Goal: Information Seeking & Learning: Learn about a topic

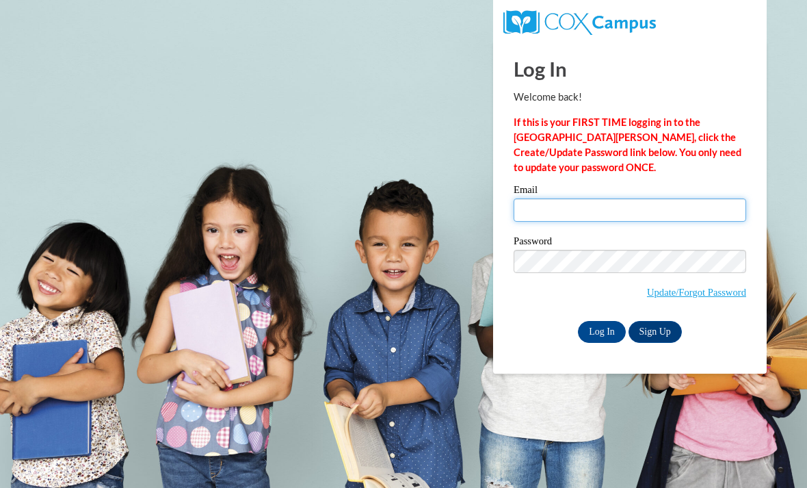
click at [686, 217] on input "Email" at bounding box center [630, 209] width 233 height 23
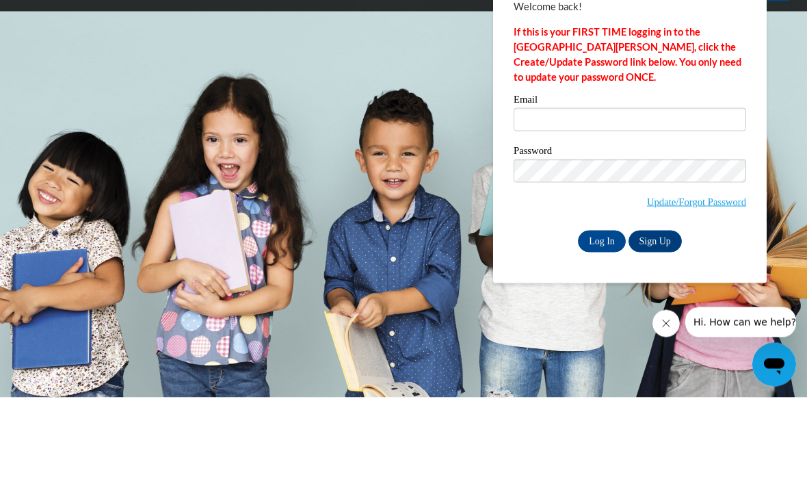
click at [691, 185] on label "Email" at bounding box center [630, 192] width 233 height 14
click at [691, 198] on input "Email" at bounding box center [630, 209] width 233 height 23
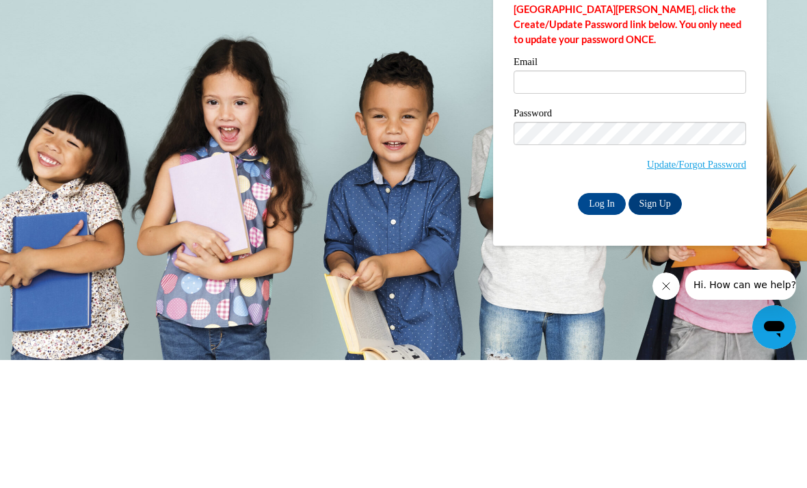
click at [716, 287] on link "Update/Forgot Password" at bounding box center [696, 292] width 99 height 11
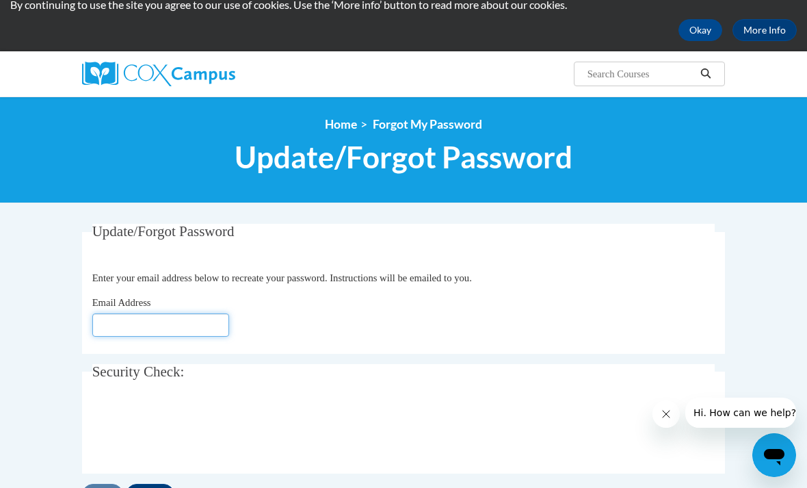
click at [188, 333] on input "Email Address" at bounding box center [160, 324] width 137 height 23
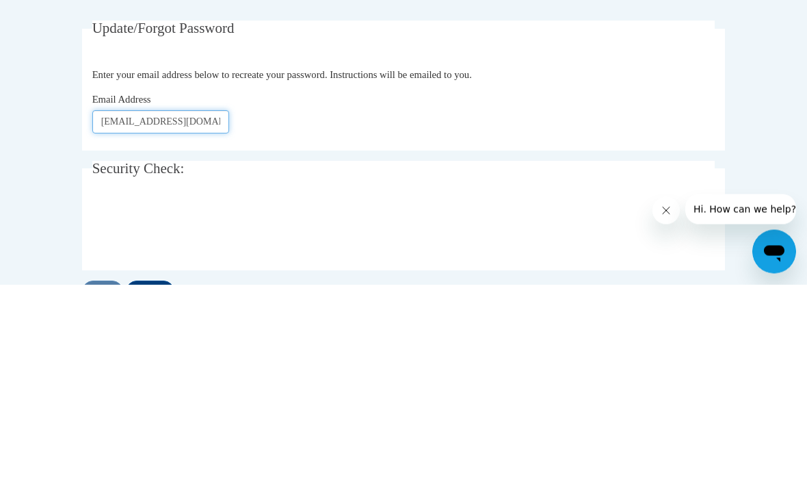
type input "[EMAIL_ADDRESS][DOMAIN_NAME]"
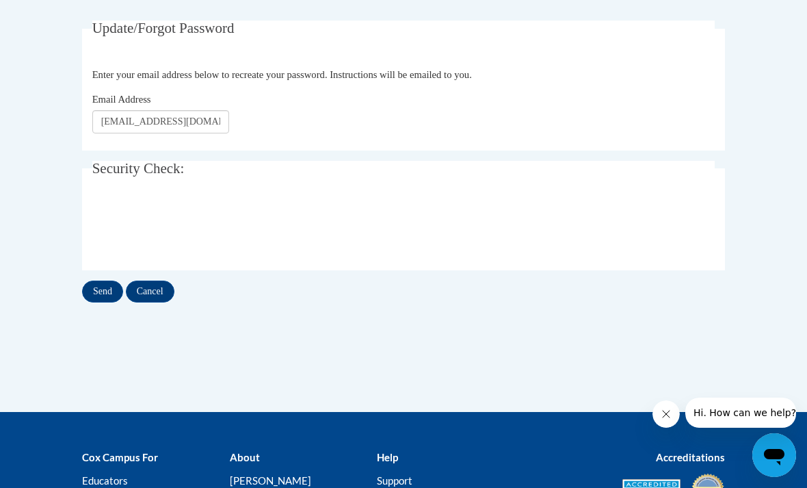
click at [152, 300] on input "Cancel" at bounding box center [150, 292] width 49 height 22
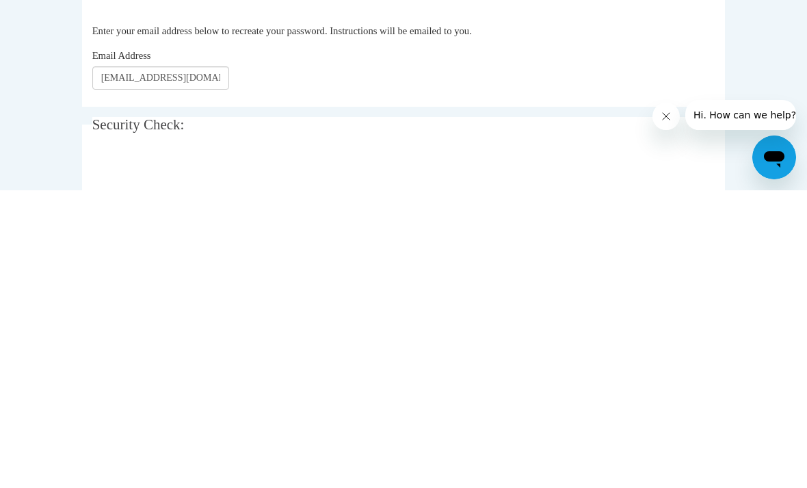
scroll to position [298, 0]
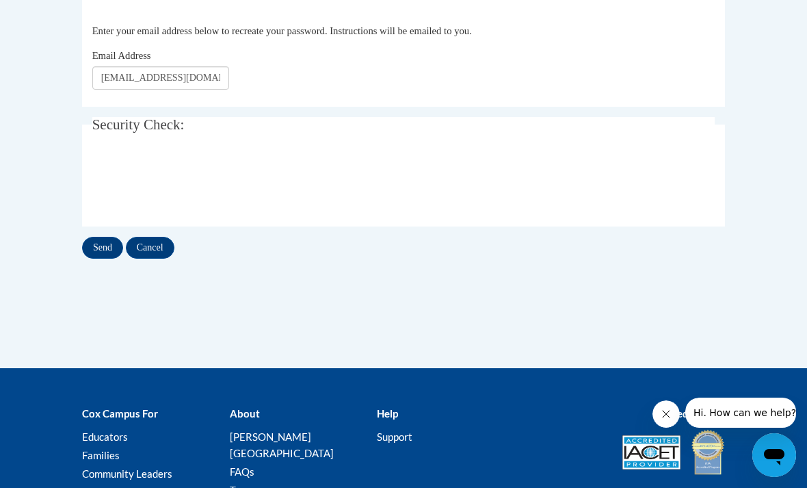
click at [104, 237] on input "Send" at bounding box center [102, 248] width 41 height 22
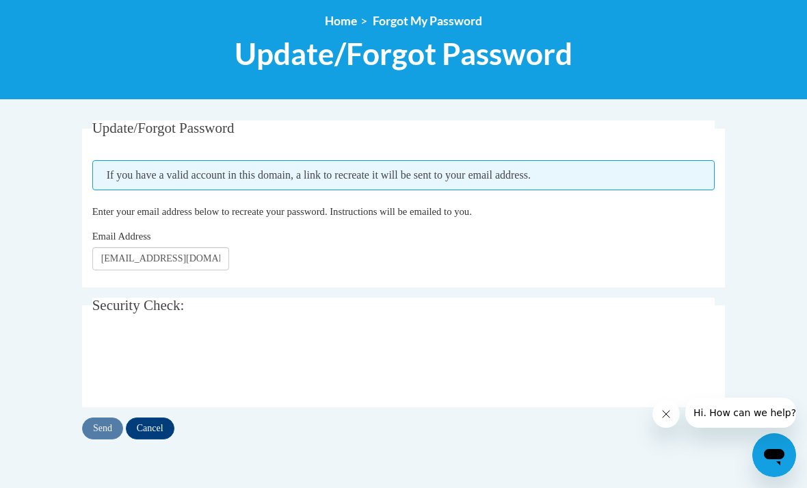
scroll to position [155, 0]
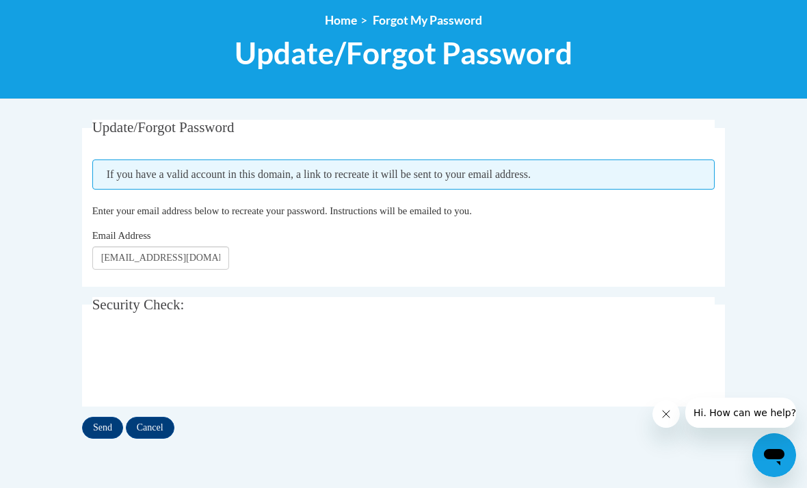
click at [99, 420] on input "Send" at bounding box center [102, 428] width 41 height 22
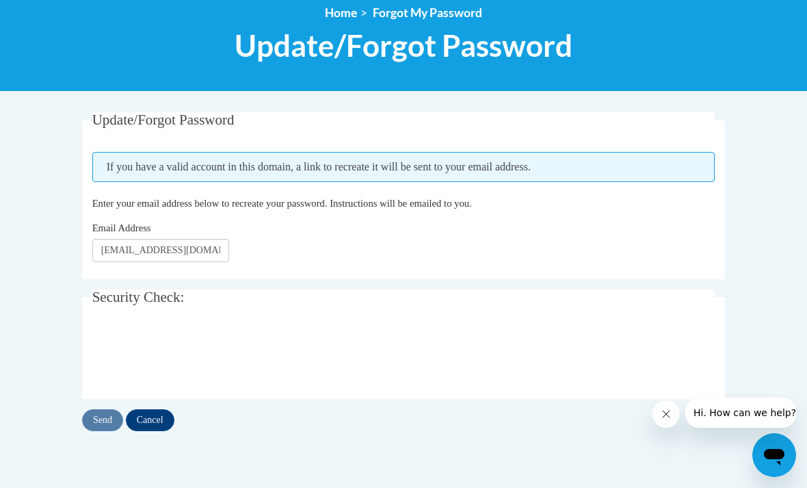
scroll to position [163, 0]
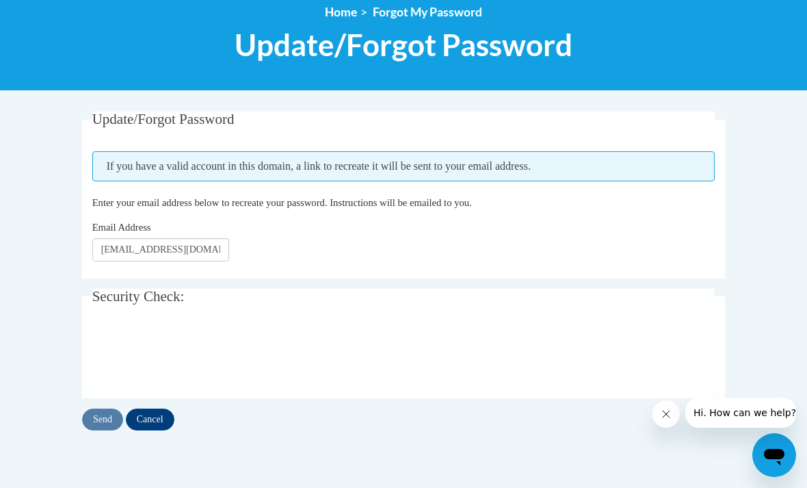
click at [161, 414] on input "Cancel" at bounding box center [150, 419] width 49 height 22
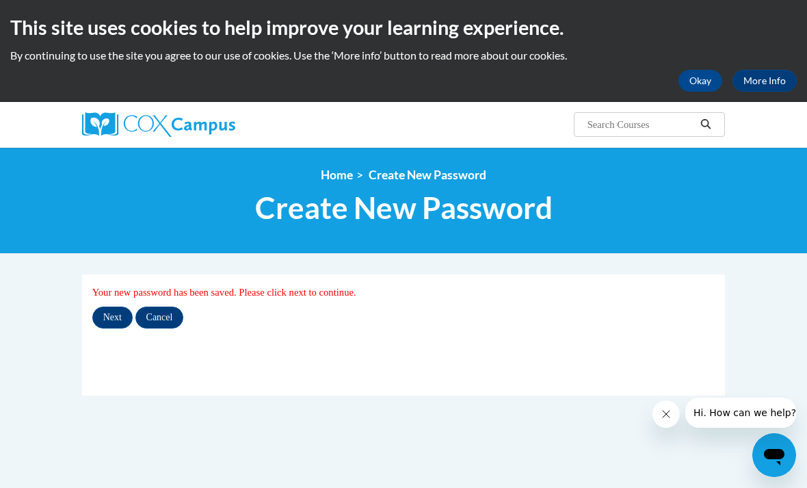
click at [101, 314] on input "Next" at bounding box center [112, 317] width 40 height 22
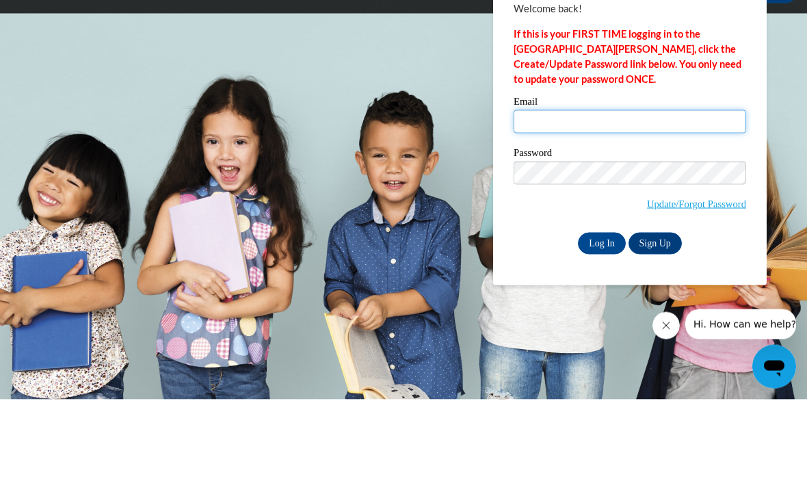
type input "[EMAIL_ADDRESS][DOMAIN_NAME]"
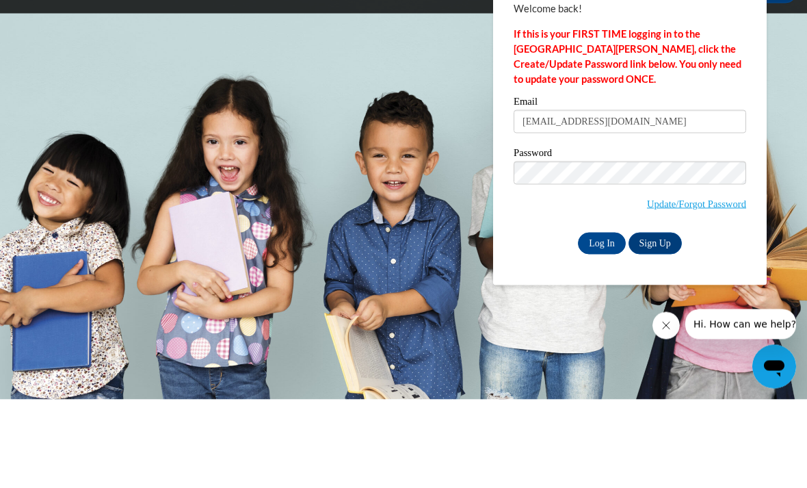
click at [602, 321] on input "Log In" at bounding box center [602, 332] width 48 height 22
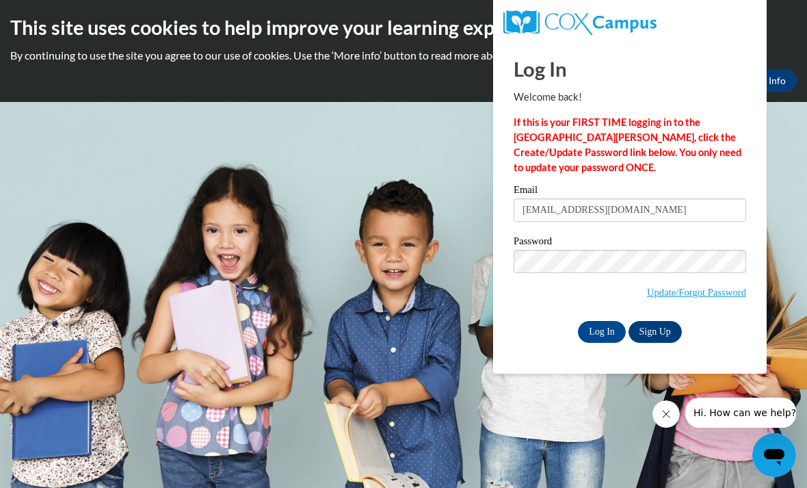
click at [608, 331] on input "Log In" at bounding box center [602, 332] width 48 height 22
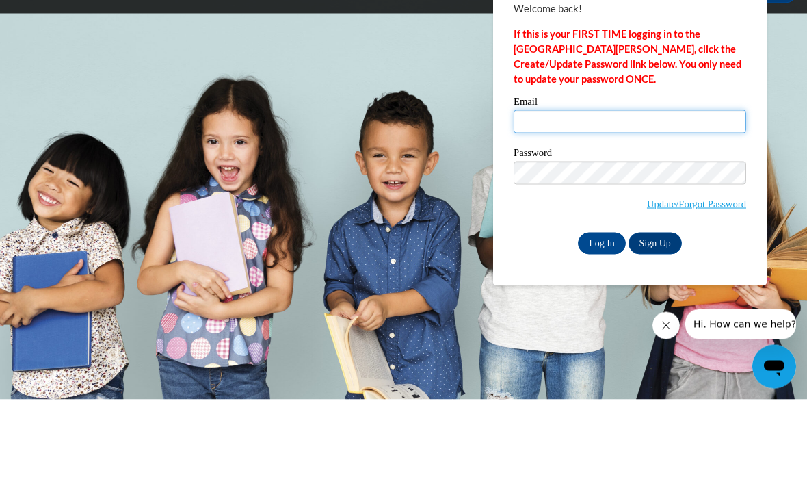
type input "Aklimek@bgclubs.org"
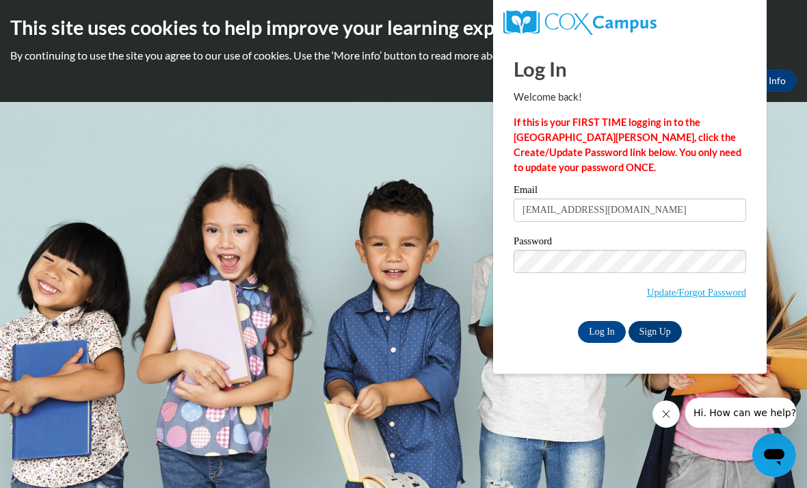
click at [610, 325] on input "Log In" at bounding box center [602, 332] width 48 height 22
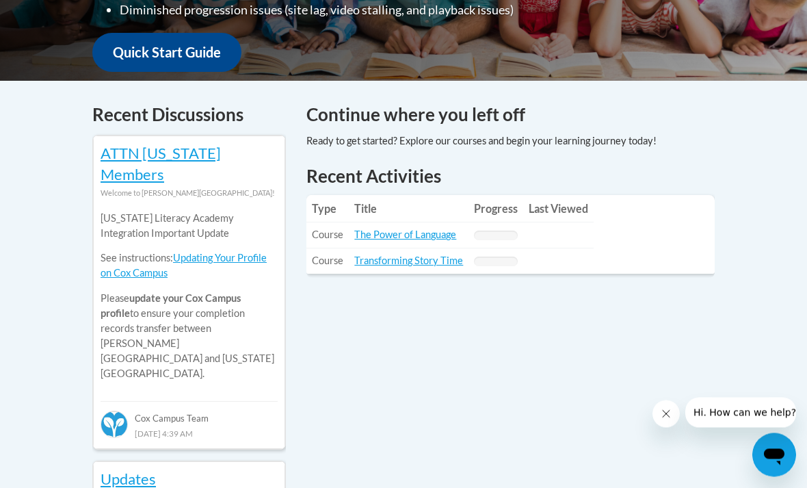
scroll to position [514, 0]
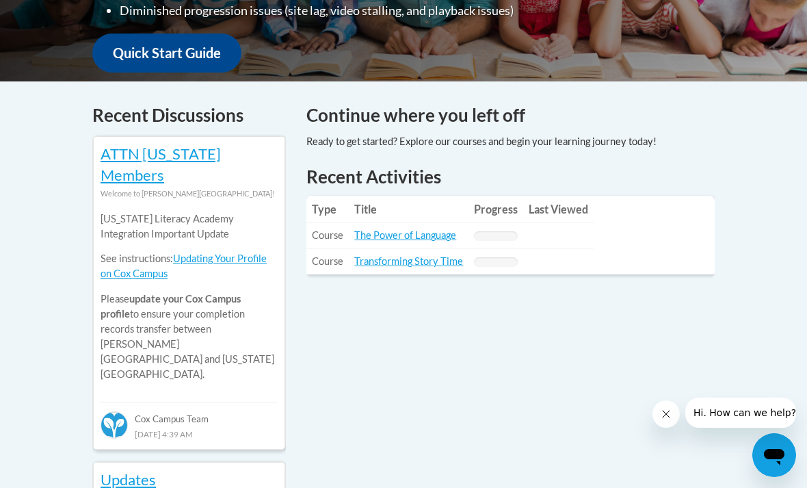
click at [428, 229] on link "The Power of Language" at bounding box center [405, 235] width 102 height 12
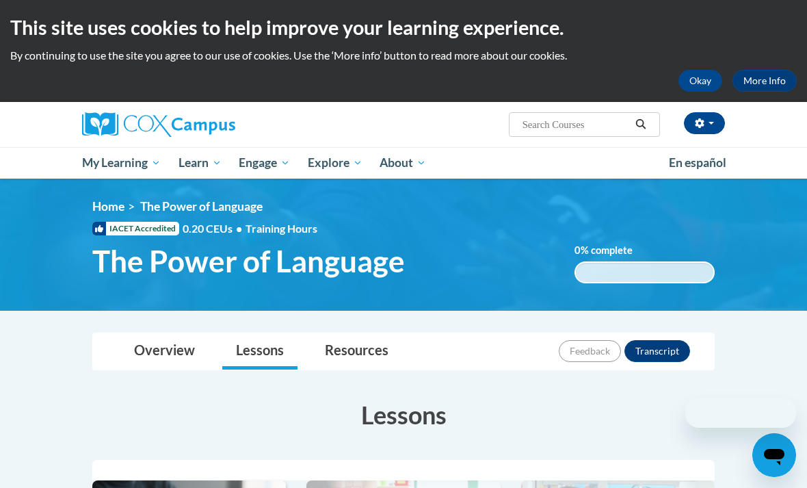
scroll to position [8, 0]
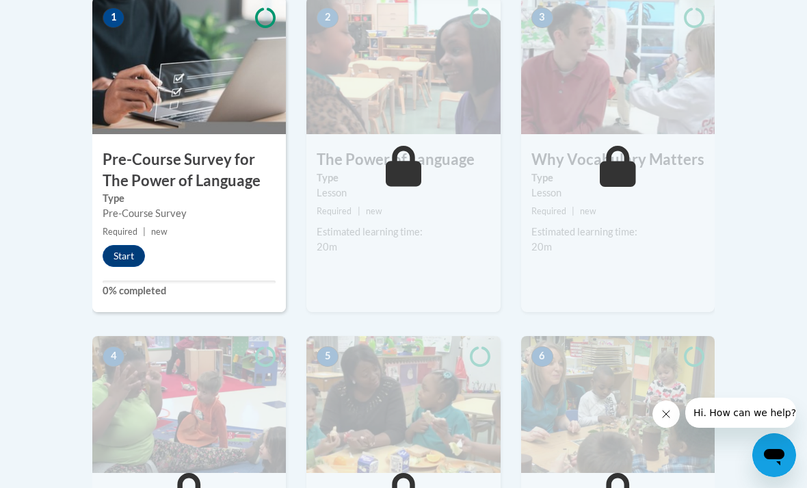
click at [129, 255] on button "Start" at bounding box center [124, 256] width 42 height 22
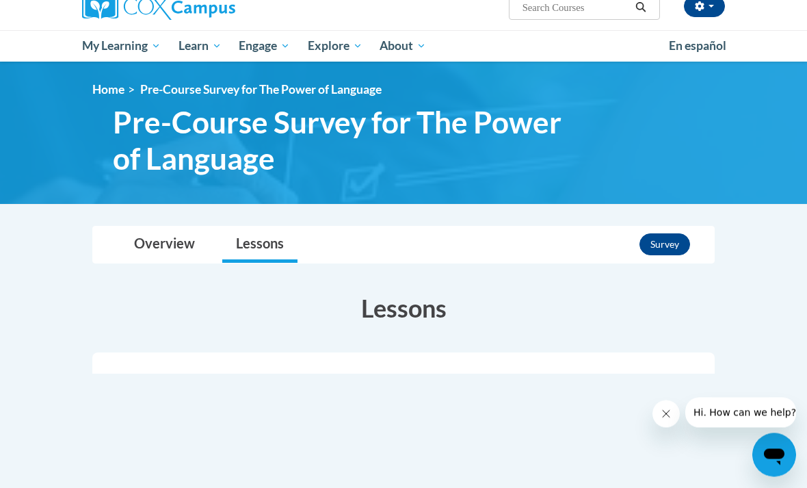
scroll to position [117, 0]
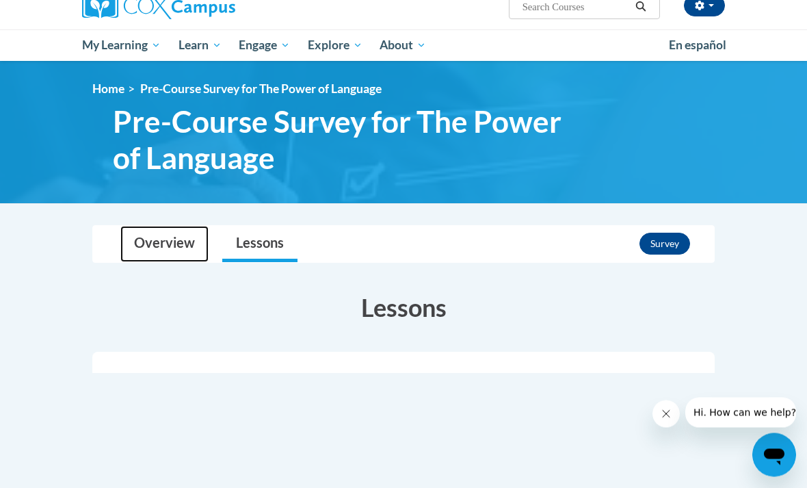
click at [142, 228] on link "Overview" at bounding box center [164, 244] width 88 height 36
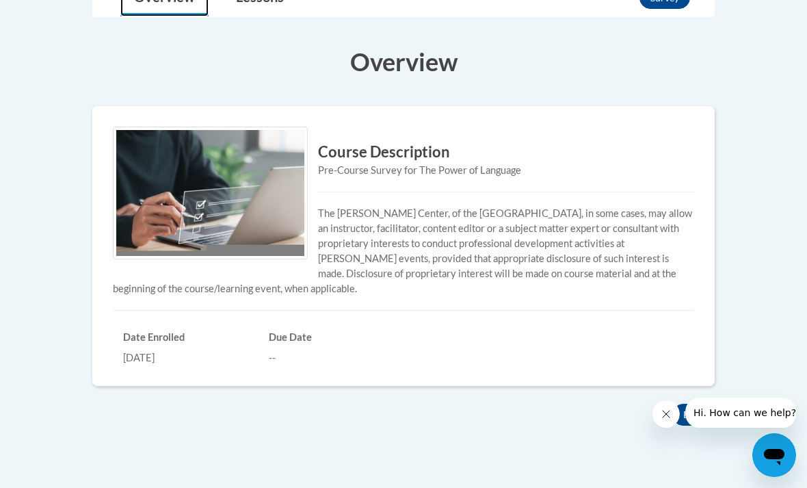
scroll to position [275, 0]
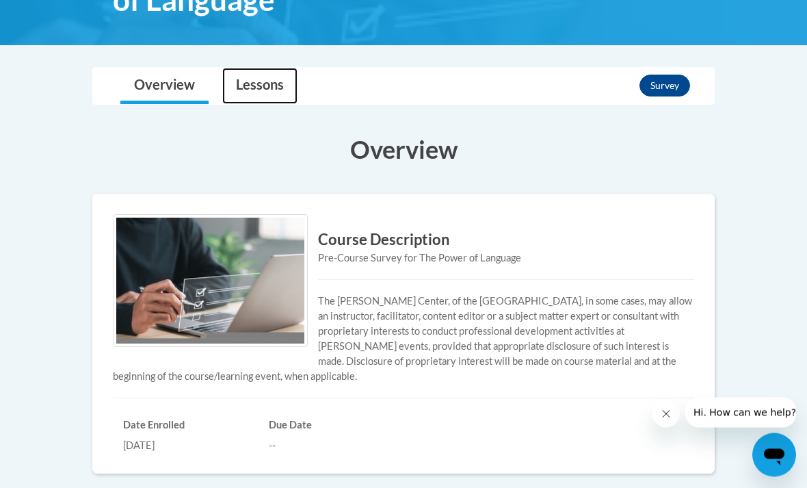
click at [251, 79] on link "Lessons" at bounding box center [259, 86] width 75 height 36
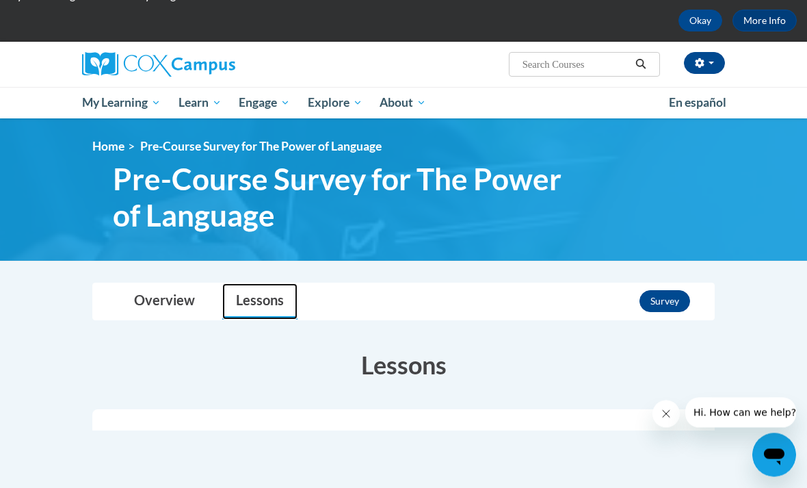
scroll to position [61, 0]
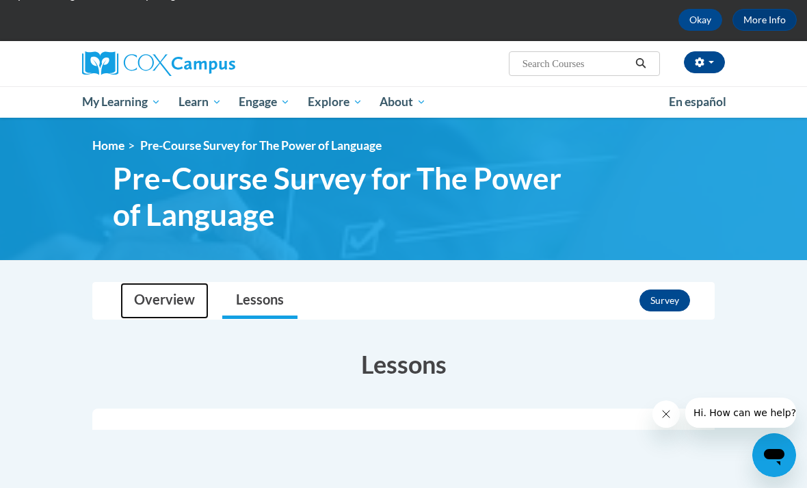
click at [175, 293] on link "Overview" at bounding box center [164, 301] width 88 height 36
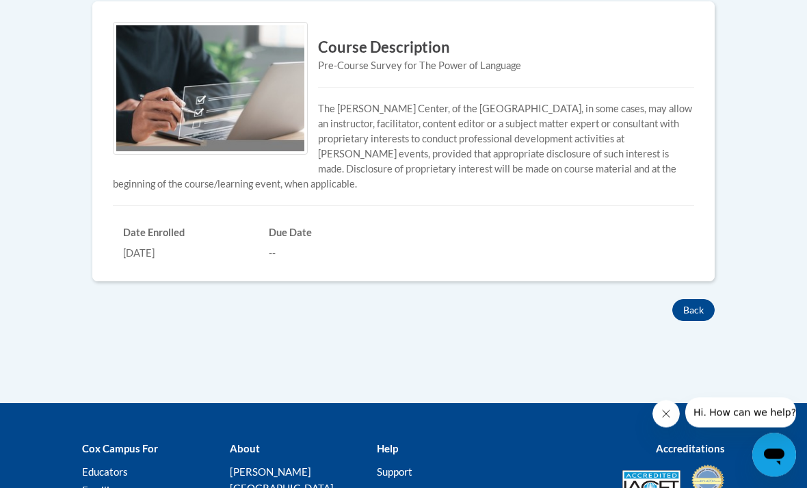
scroll to position [468, 0]
click at [400, 37] on h3 "Course Description" at bounding box center [404, 47] width 582 height 21
click at [309, 223] on div "Due Date --" at bounding box center [332, 240] width 146 height 41
click at [696, 304] on button "Back" at bounding box center [694, 310] width 42 height 22
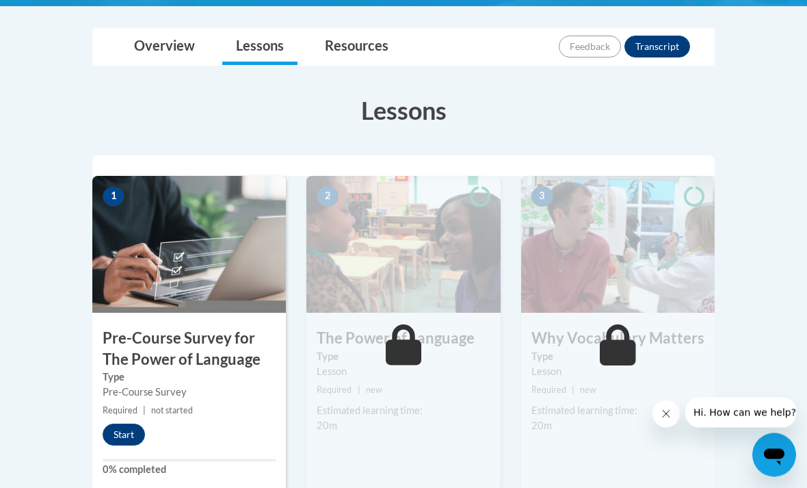
scroll to position [356, 0]
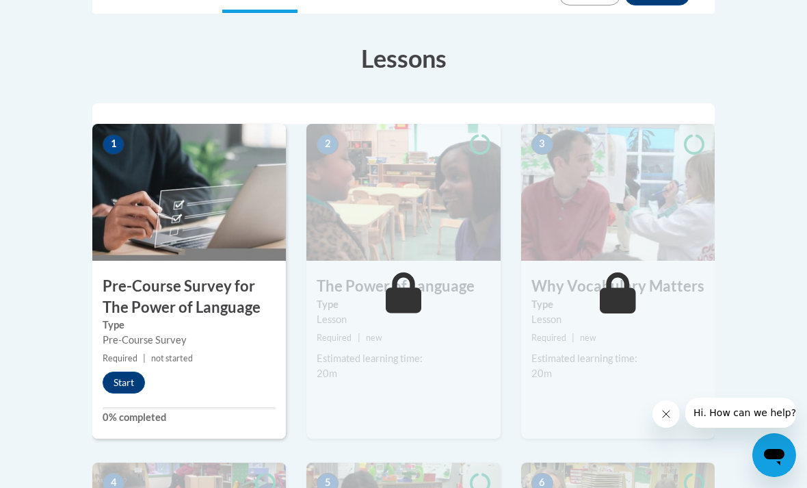
click at [126, 373] on button "Start" at bounding box center [124, 382] width 42 height 22
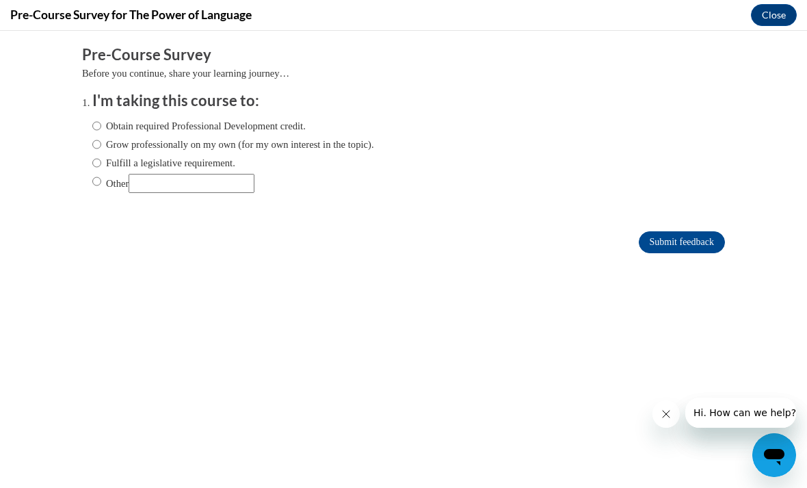
scroll to position [0, 0]
click at [257, 127] on label "Obtain required Professional Development credit." at bounding box center [198, 125] width 213 height 15
click at [101, 127] on input "Obtain required Professional Development credit." at bounding box center [96, 125] width 9 height 15
radio input "true"
click at [101, 143] on input "Grow professionally on my own (for my own interest in the topic)." at bounding box center [96, 144] width 9 height 15
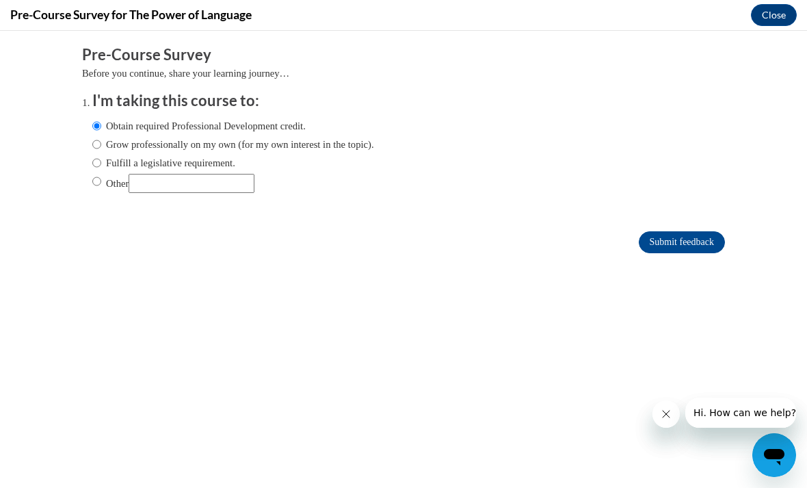
radio input "true"
click at [283, 107] on h3 "I'm taking this course to:" at bounding box center [413, 100] width 643 height 21
click at [248, 119] on label "Obtain required Professional Development credit." at bounding box center [198, 125] width 213 height 15
click at [101, 119] on input "Obtain required Professional Development credit." at bounding box center [96, 125] width 9 height 15
radio input "true"
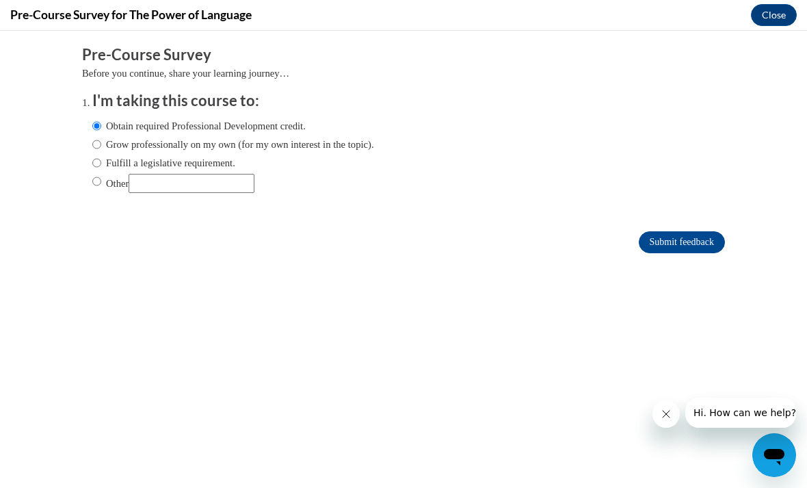
scroll to position [214, 0]
click at [94, 141] on input "Grow professionally on my own (for my own interest in the topic)." at bounding box center [96, 144] width 9 height 15
radio input "true"
click at [697, 238] on input "Submit feedback" at bounding box center [682, 242] width 86 height 22
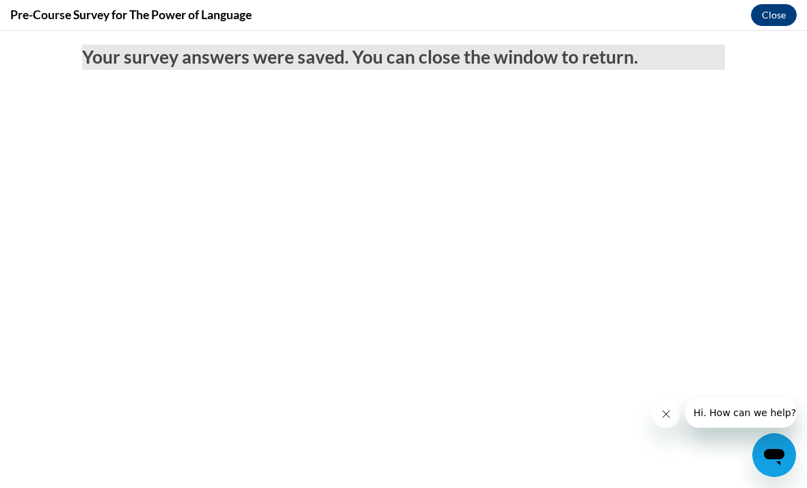
scroll to position [0, 0]
click at [773, 11] on button "Close" at bounding box center [774, 15] width 46 height 22
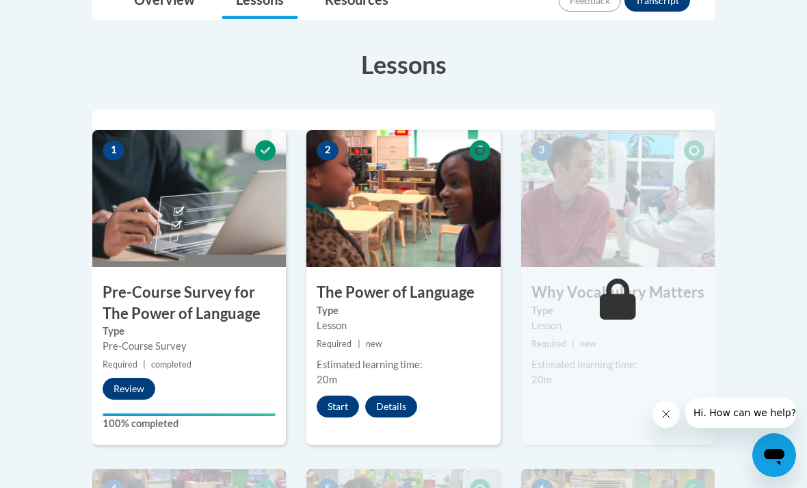
scroll to position [352, 0]
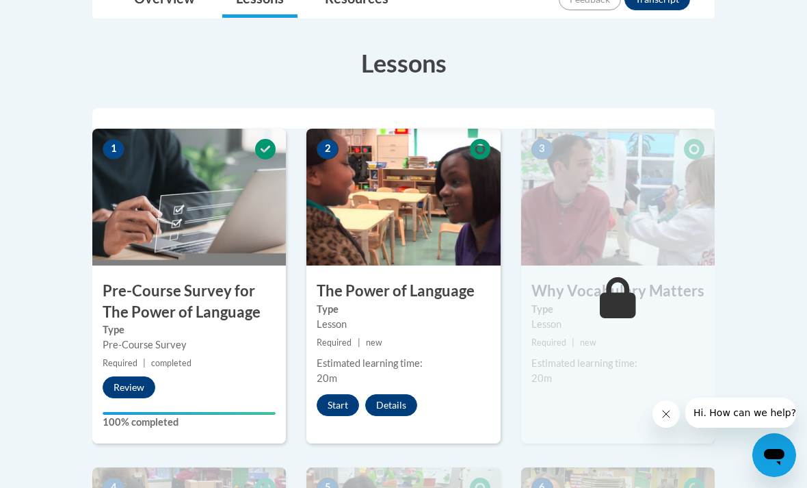
click at [345, 401] on button "Start" at bounding box center [338, 405] width 42 height 22
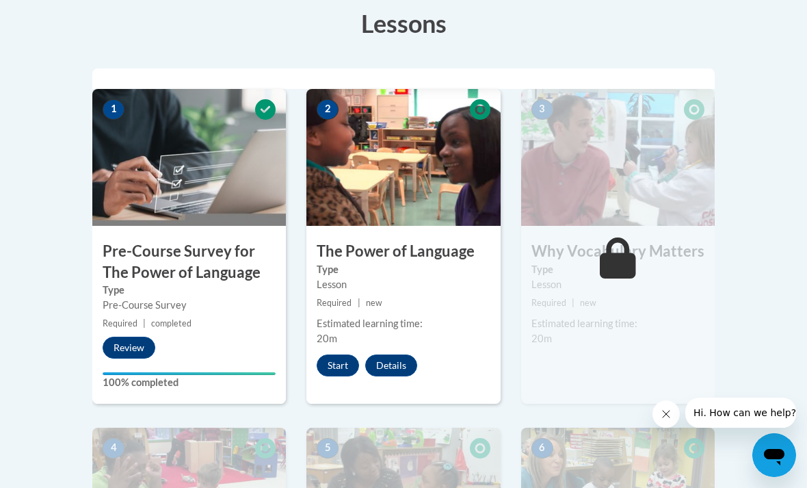
scroll to position [395, 0]
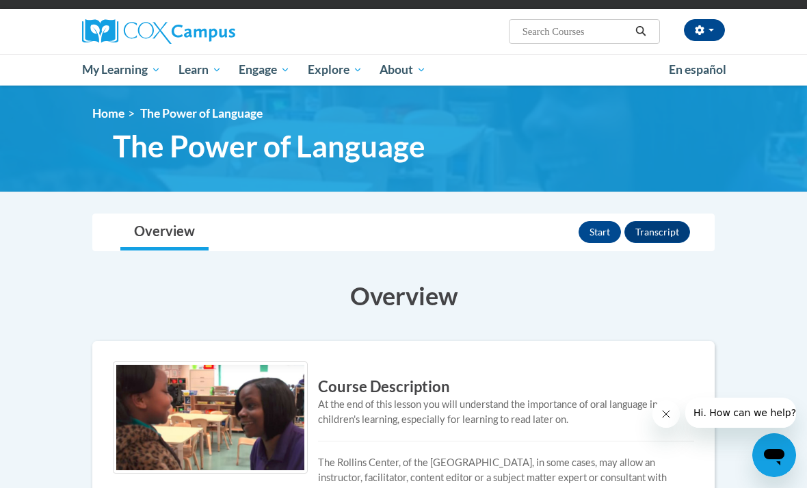
click at [597, 221] on button "Start" at bounding box center [600, 232] width 42 height 22
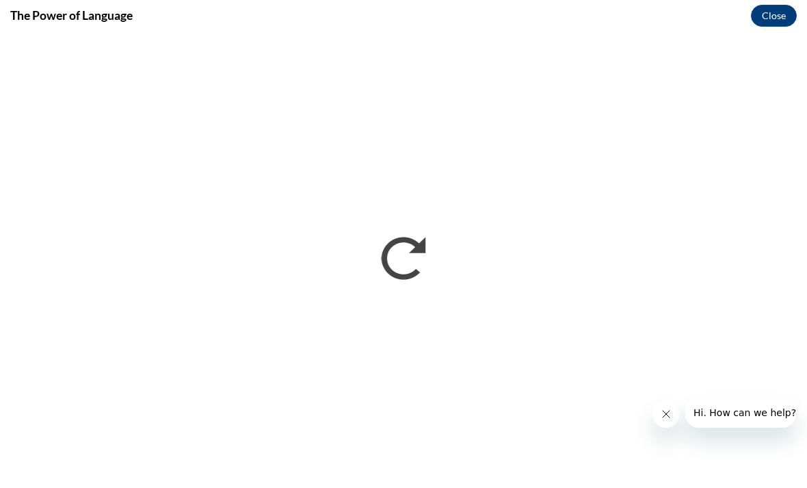
click at [675, 410] on button "Close message from company" at bounding box center [666, 413] width 27 height 27
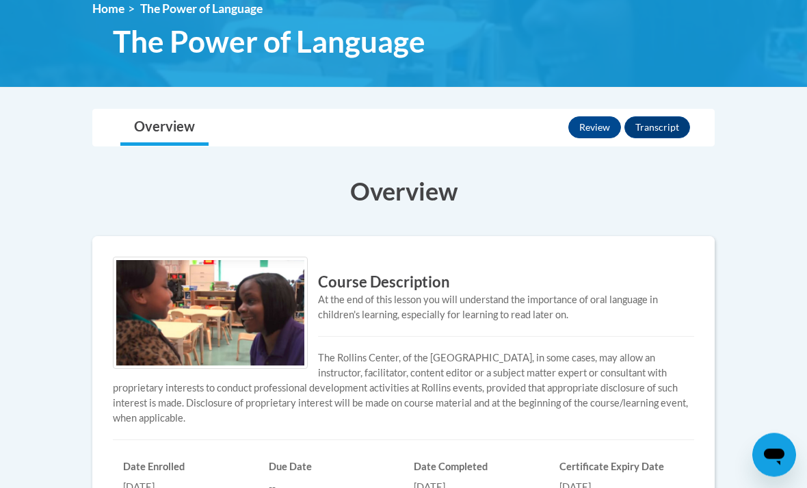
scroll to position [198, 0]
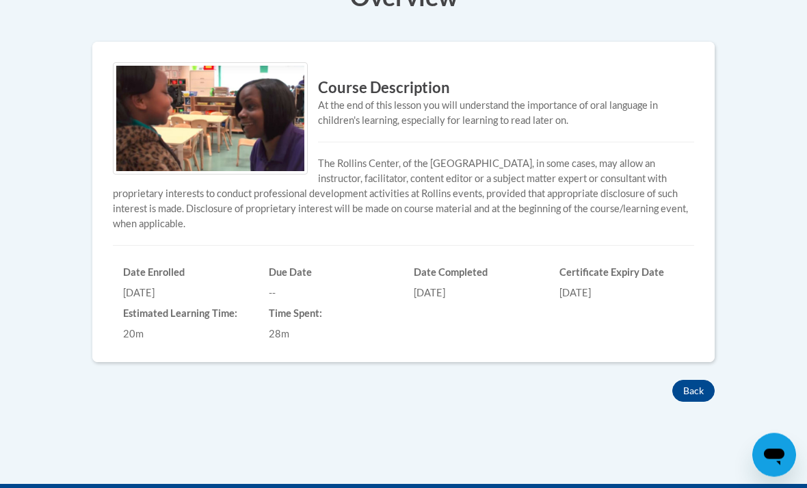
click at [706, 384] on button "Back" at bounding box center [694, 391] width 42 height 22
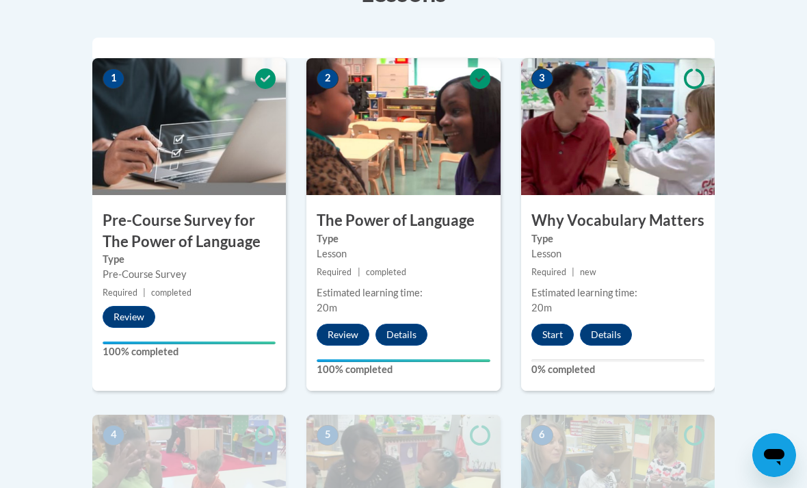
scroll to position [424, 0]
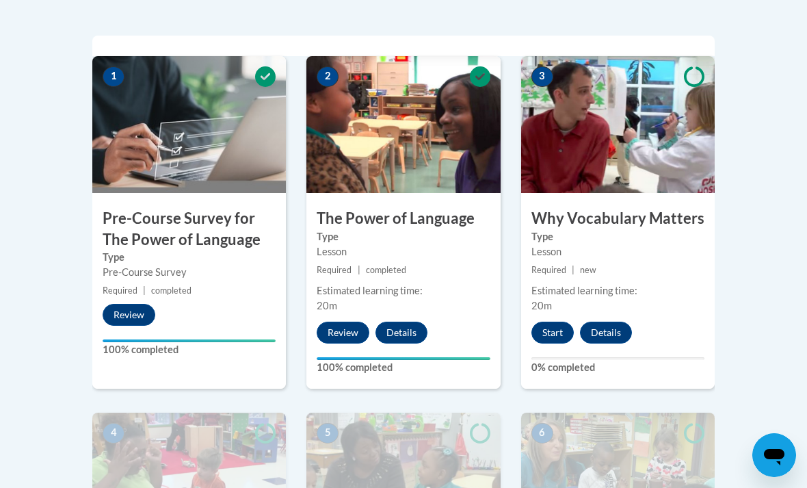
click at [551, 325] on button "Start" at bounding box center [553, 333] width 42 height 22
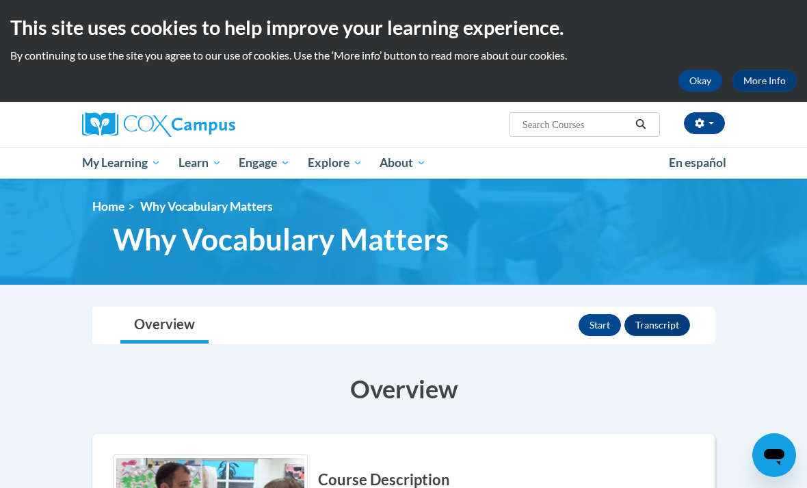
click at [601, 332] on button "Start" at bounding box center [600, 325] width 42 height 22
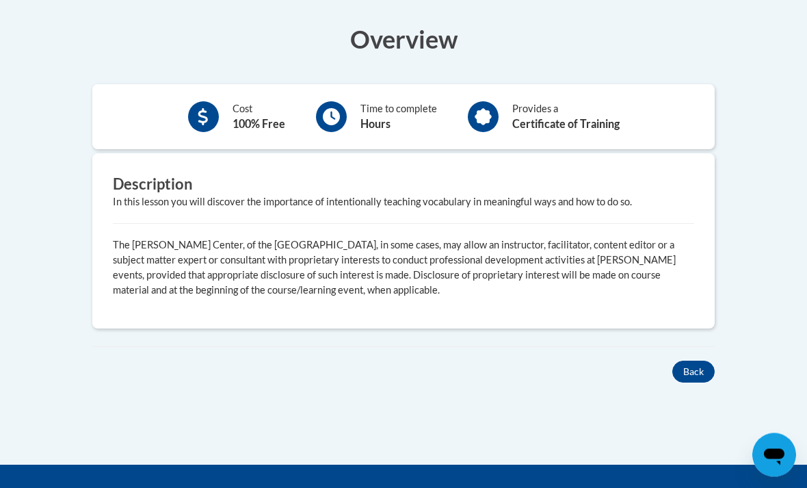
scroll to position [394, 0]
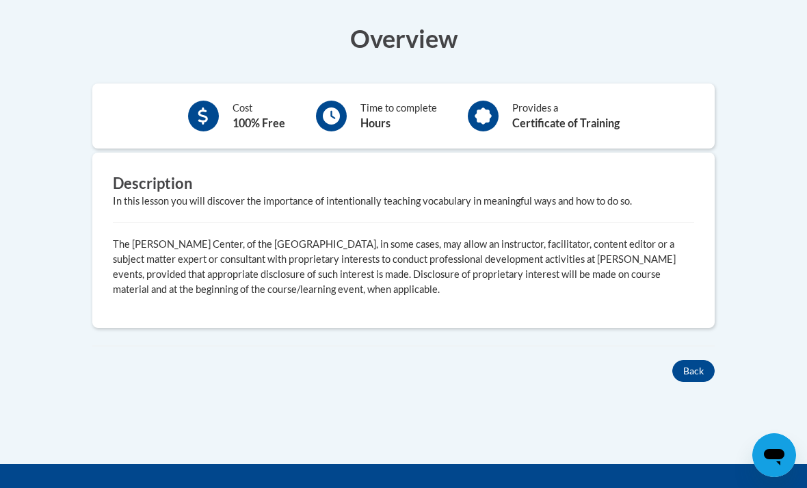
click at [699, 376] on button "Back" at bounding box center [694, 371] width 42 height 22
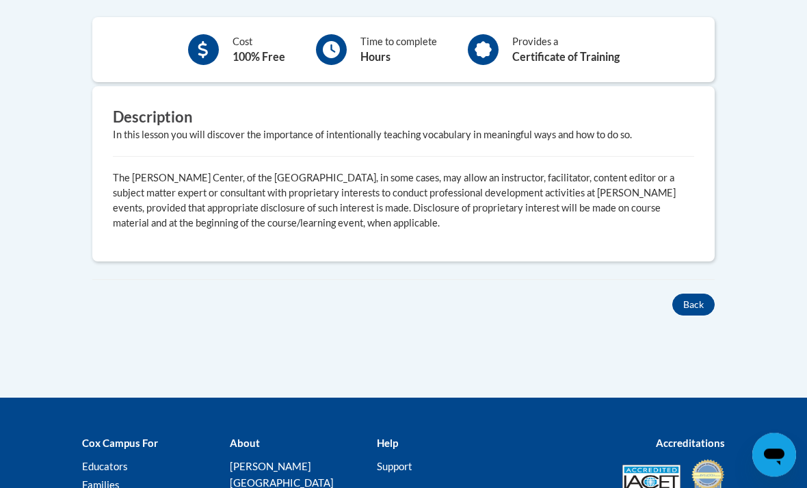
click at [690, 300] on button "Back" at bounding box center [694, 305] width 42 height 22
click at [690, 306] on button "Back" at bounding box center [694, 304] width 42 height 22
click at [688, 297] on button "Back" at bounding box center [694, 304] width 42 height 22
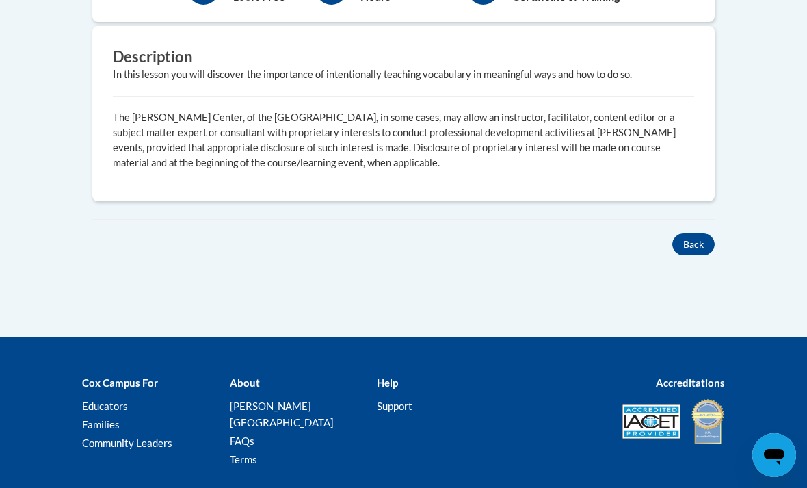
scroll to position [551, 0]
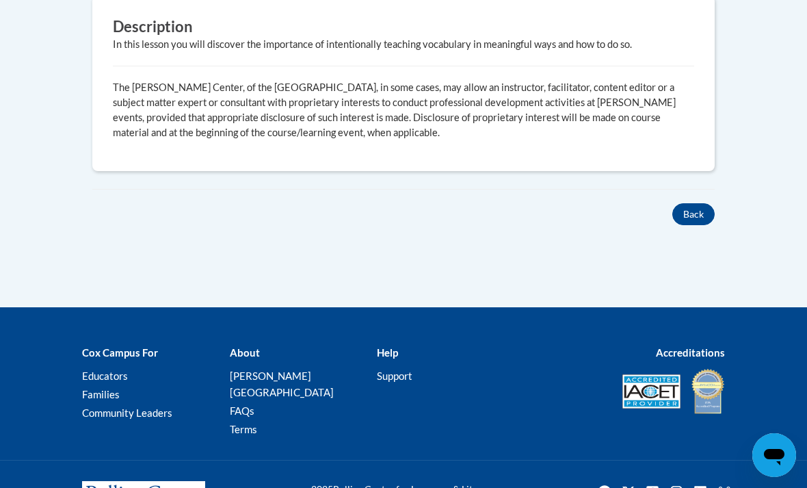
click at [677, 221] on button "Back" at bounding box center [694, 214] width 42 height 22
click at [686, 221] on button "Back" at bounding box center [694, 214] width 42 height 22
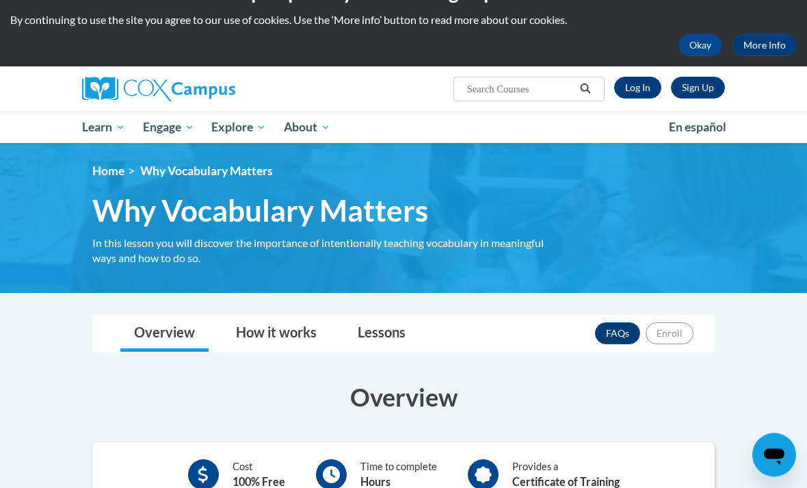
scroll to position [0, 0]
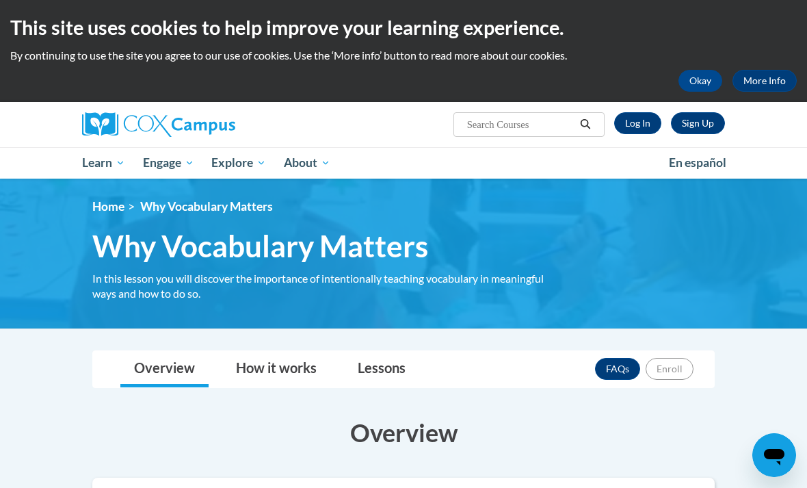
click at [635, 131] on link "Log In" at bounding box center [637, 123] width 47 height 22
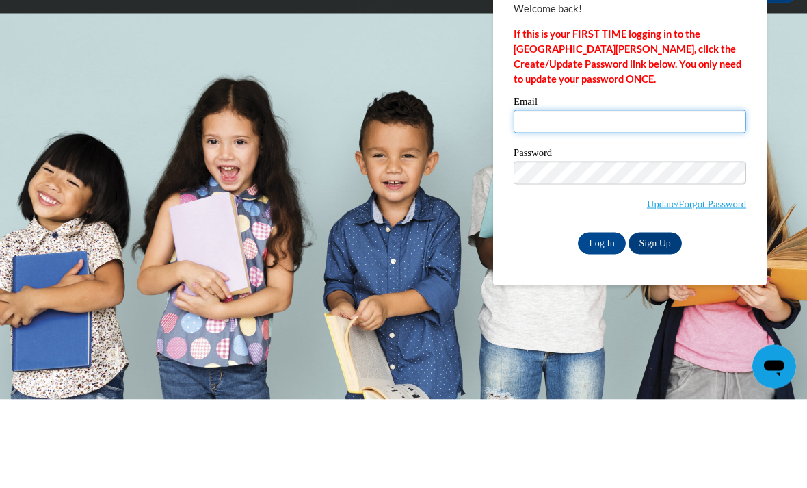
type input "[EMAIL_ADDRESS][DOMAIN_NAME]"
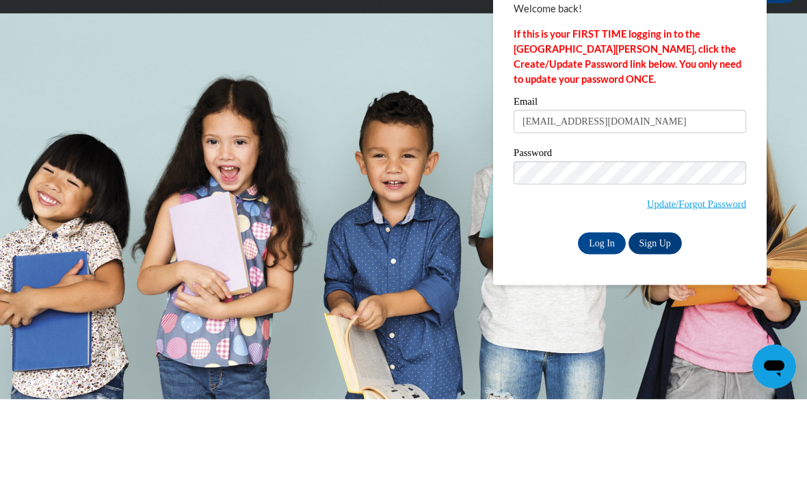
click at [602, 321] on input "Log In" at bounding box center [602, 332] width 48 height 22
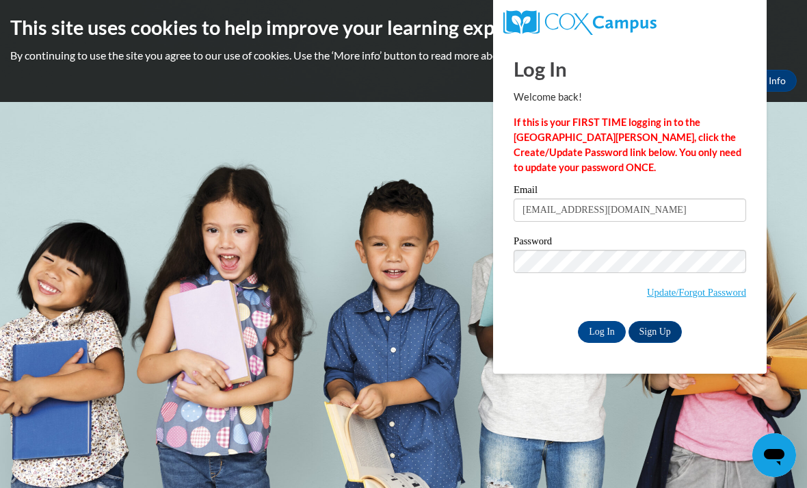
click at [595, 339] on input "Log In" at bounding box center [602, 332] width 48 height 22
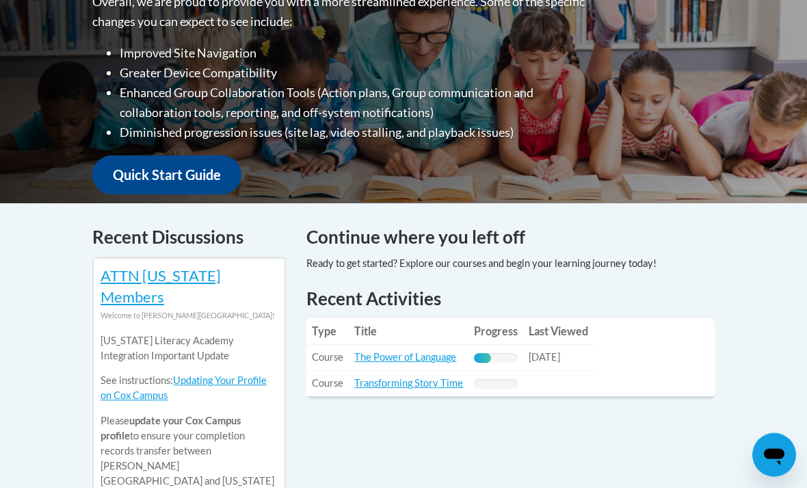
scroll to position [393, 0]
click at [396, 351] on link "The Power of Language" at bounding box center [405, 357] width 102 height 12
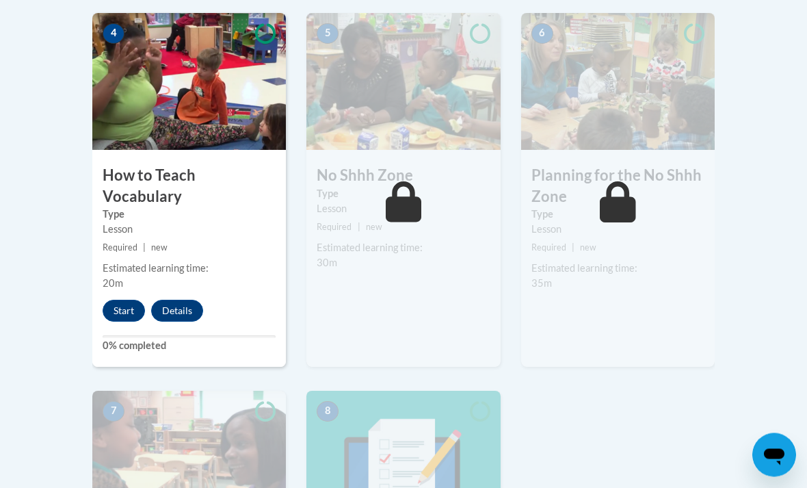
scroll to position [827, 0]
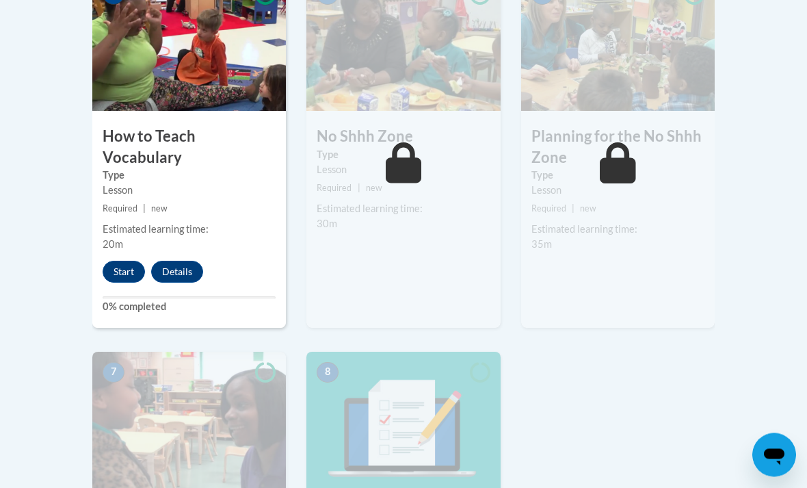
click at [117, 261] on button "Start" at bounding box center [124, 272] width 42 height 22
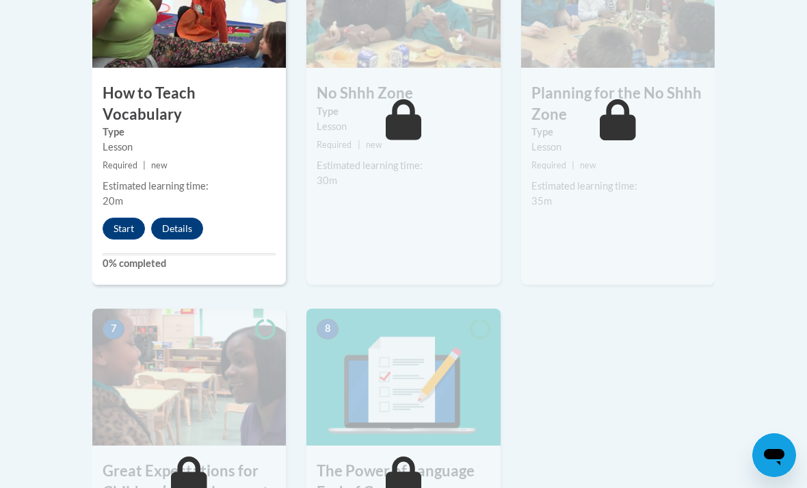
scroll to position [906, 0]
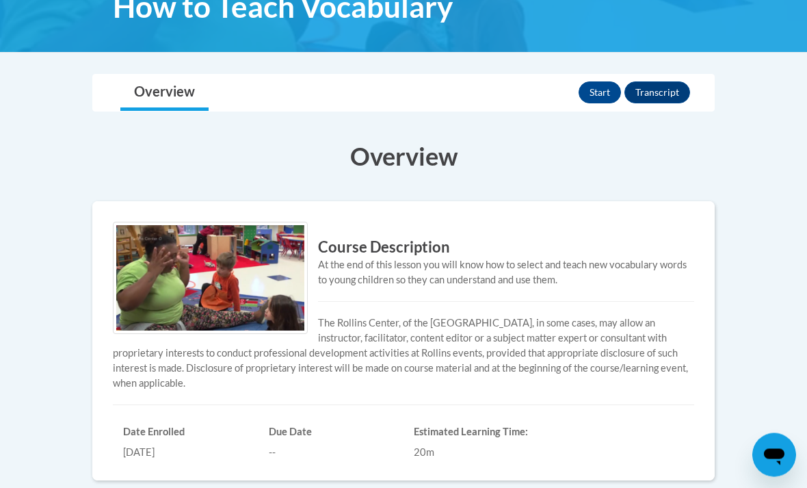
scroll to position [233, 0]
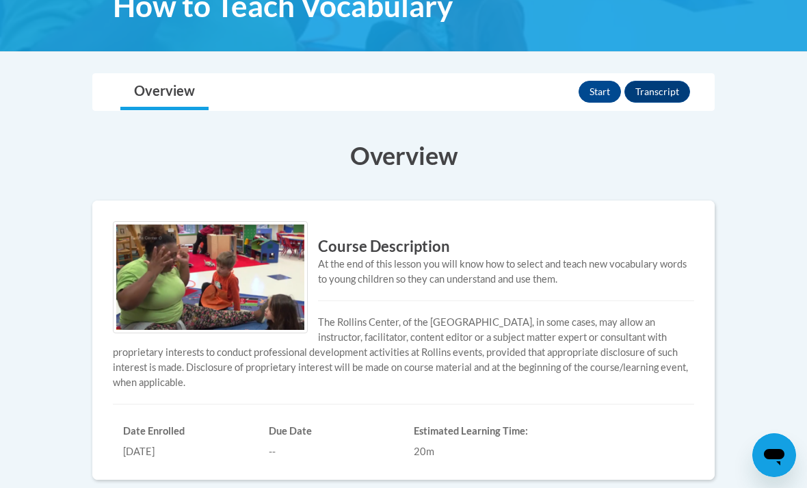
click at [599, 90] on button "Start" at bounding box center [600, 92] width 42 height 22
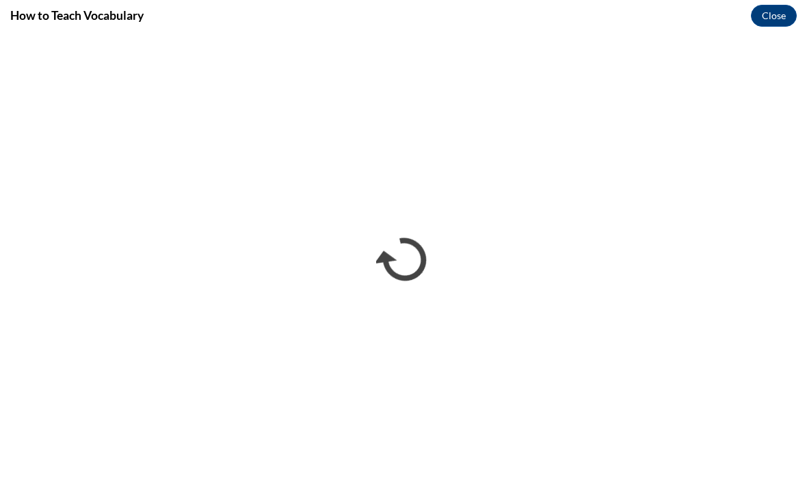
scroll to position [0, 0]
